Goal: Transaction & Acquisition: Book appointment/travel/reservation

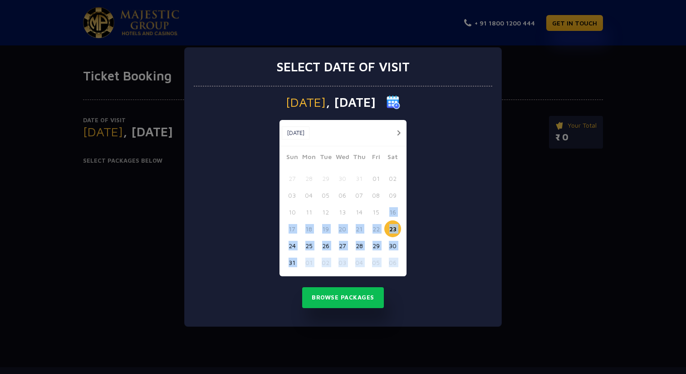
drag, startPoint x: 347, startPoint y: 175, endPoint x: 440, endPoint y: 190, distance: 93.8
click at [440, 190] on app-root "+ 91 1800 1200 444 GET IN TOUCH Ticket Booking Date of Visit [DATE] Change Your…" at bounding box center [343, 217] width 686 height 435
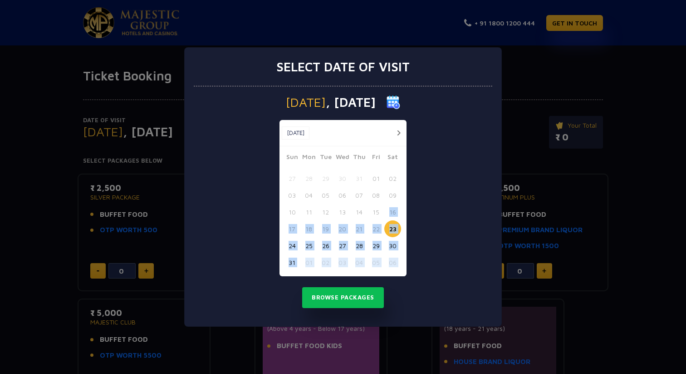
click at [361, 247] on button "28" at bounding box center [359, 245] width 17 height 17
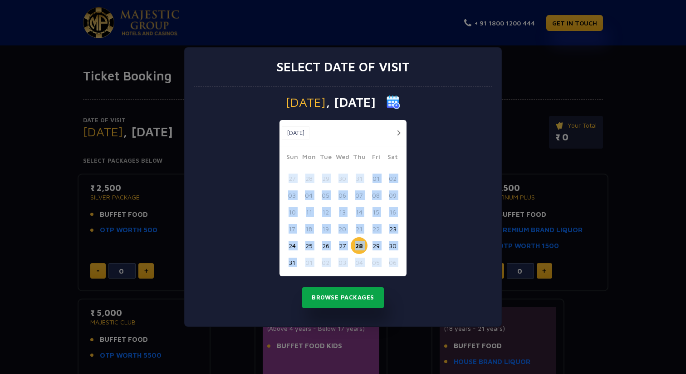
click at [367, 296] on button "Browse Packages" at bounding box center [343, 297] width 82 height 21
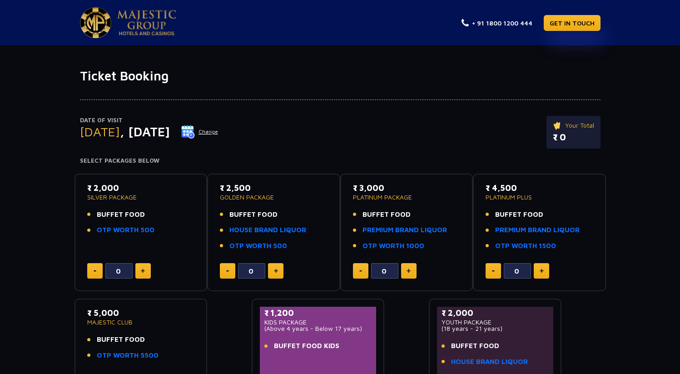
click at [4, 259] on div "Date of Visit [DATE] Change Your Total ₹ 0 Select Packages Below ₹ 2,000 SILVER…" at bounding box center [340, 246] width 680 height 324
click at [107, 207] on div "₹ 2,000 SILVER PACKAGE BUFFET FOOD OTP WORTH 500" at bounding box center [141, 211] width 108 height 59
click at [102, 197] on p "SILVER PACKAGE" at bounding box center [141, 197] width 108 height 6
click at [131, 232] on link "OTP WORTH 500" at bounding box center [126, 230] width 58 height 10
click at [273, 247] on link "OTP WORTH 500" at bounding box center [258, 246] width 58 height 10
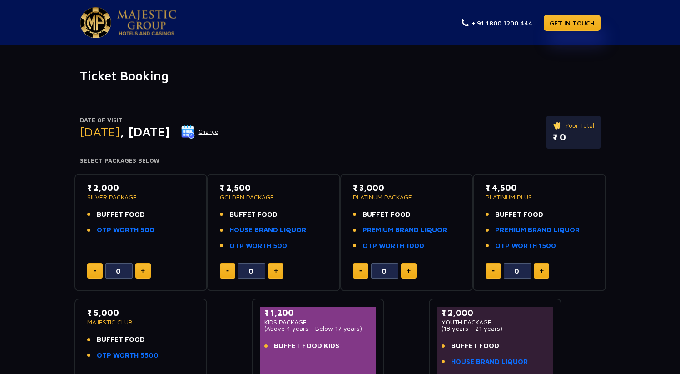
click at [276, 270] on img at bounding box center [276, 270] width 4 height 5
type input "2"
click at [138, 227] on link "OTP WORTH 500" at bounding box center [126, 230] width 58 height 10
